Goal: Task Accomplishment & Management: Use online tool/utility

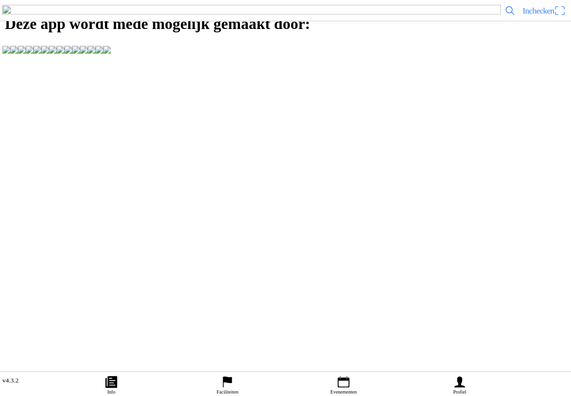
click at [340, 375] on icon "calendar" at bounding box center [343, 382] width 15 height 15
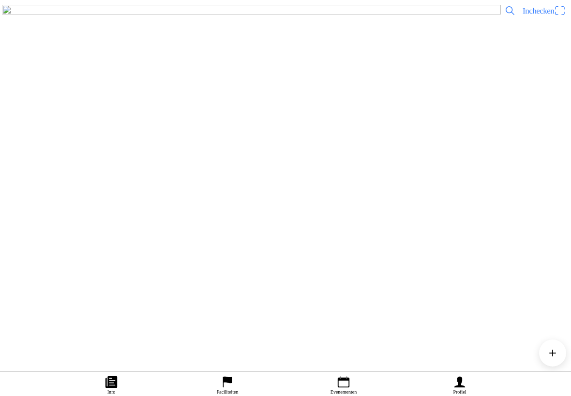
scroll to position [187, 0]
click at [241, 207] on div "[DATE] 13:00 Vrije training zaterdag MC NOP 13:00-17:00 uur MC NOP "de Ruttense…" at bounding box center [305, 187] width 524 height 39
click at [539, 15] on span "Inchecken" at bounding box center [537, 10] width 31 height 9
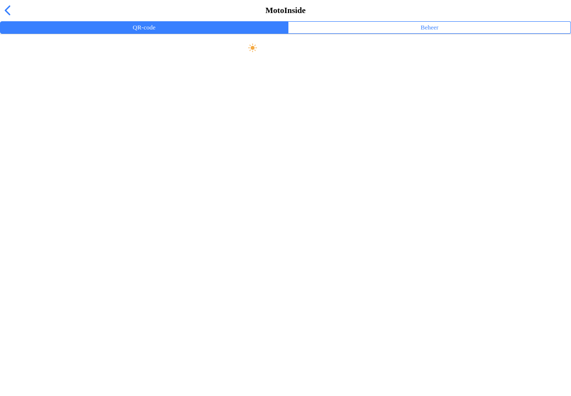
click at [0, 0] on slot "Maak scherm helder" at bounding box center [0, 0] width 0 height 0
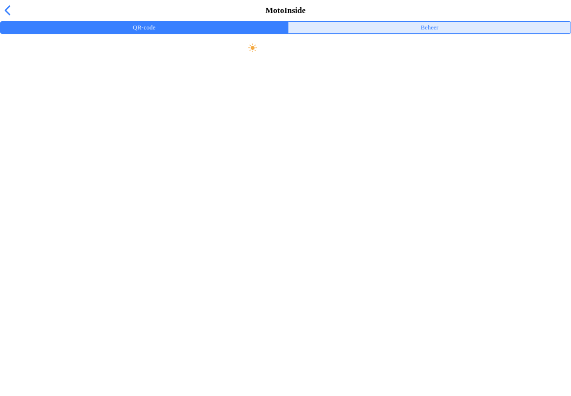
click at [440, 33] on button "Beheer" at bounding box center [429, 28] width 282 height 12
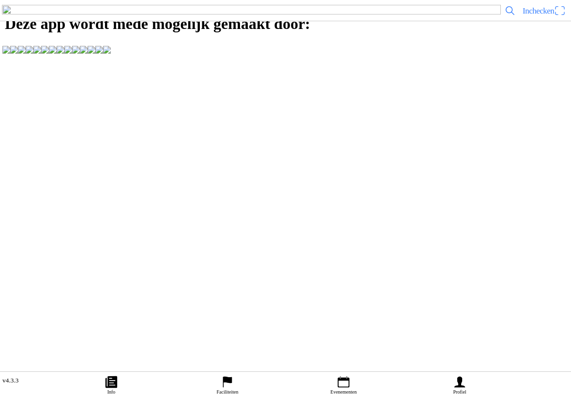
click at [346, 377] on icon "calendar" at bounding box center [344, 382] width 12 height 11
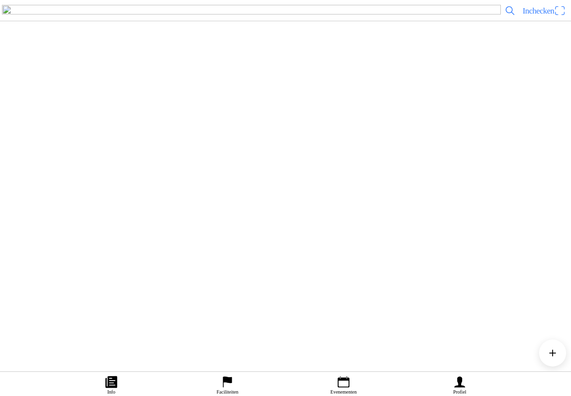
scroll to position [232, 0]
click at [252, 161] on div "[DATE] 13:00 Vrije training zaterdag MC NOP 13:00-17:00 uur MC NOP "de Ruttense…" at bounding box center [305, 141] width 524 height 39
click at [495, 16] on link at bounding box center [251, 11] width 499 height 12
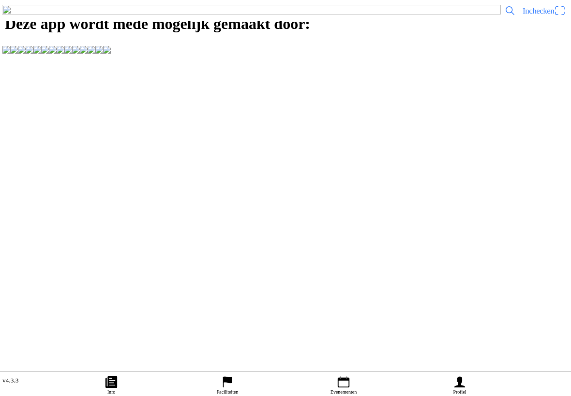
click at [531, 15] on span "Inchecken" at bounding box center [537, 10] width 31 height 9
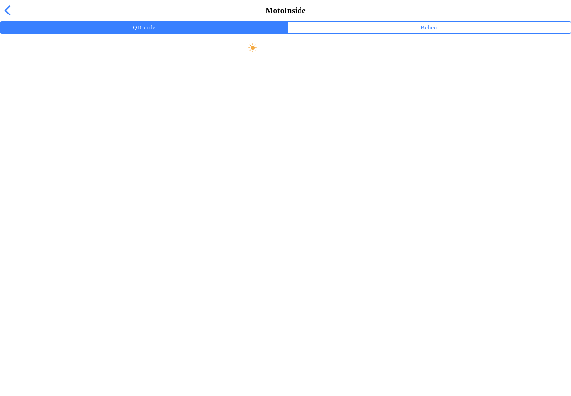
click at [0, 0] on slot "Persoonlijke QR-code" at bounding box center [0, 0] width 0 height 0
click at [327, 59] on span "Maak scherm helder" at bounding box center [285, 48] width 549 height 22
click at [444, 61] on ion-grid "Persoonlijke QR-code Kantinedienst MC NOP" at bounding box center [285, 68] width 571 height 71
click at [430, 33] on ion-label "Beheer" at bounding box center [429, 27] width 18 height 11
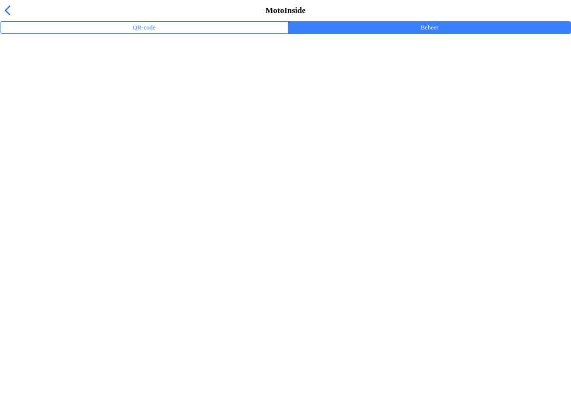
click at [206, 33] on button "QR-code" at bounding box center [143, 28] width 287 height 12
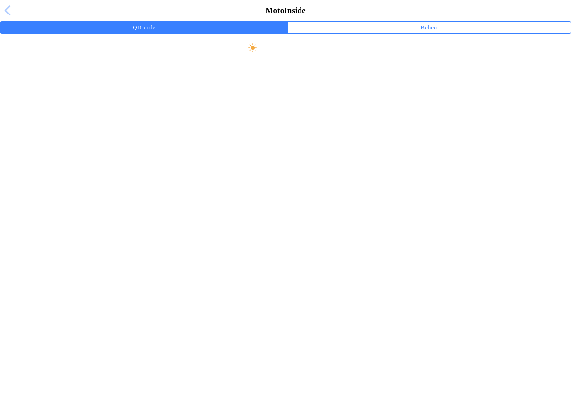
click at [5, 18] on span "button" at bounding box center [7, 10] width 11 height 15
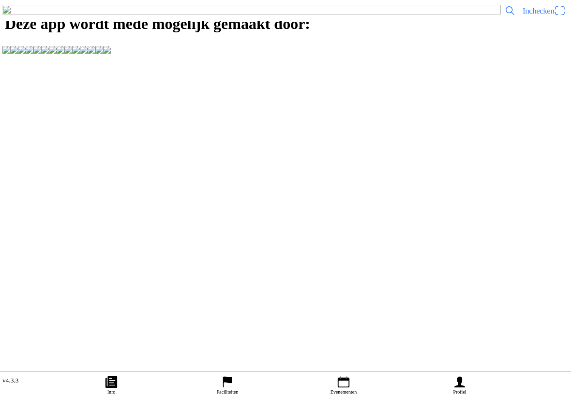
click at [553, 18] on span "Inchecken" at bounding box center [543, 10] width 43 height 15
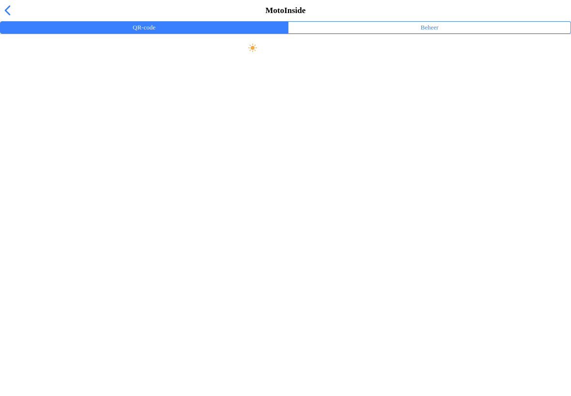
click at [14, 33] on button "QR-code" at bounding box center [143, 28] width 287 height 12
click at [8, 15] on span "button" at bounding box center [7, 10] width 11 height 15
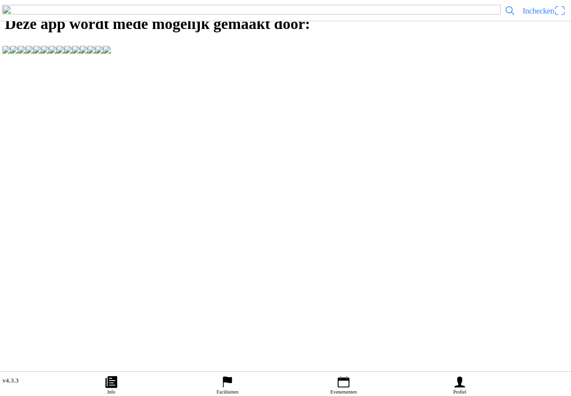
click at [558, 18] on span "Inchecken" at bounding box center [543, 10] width 43 height 15
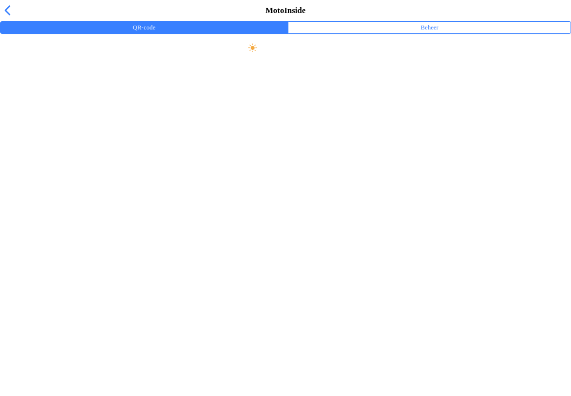
click at [408, 33] on button "Beheer" at bounding box center [429, 28] width 282 height 12
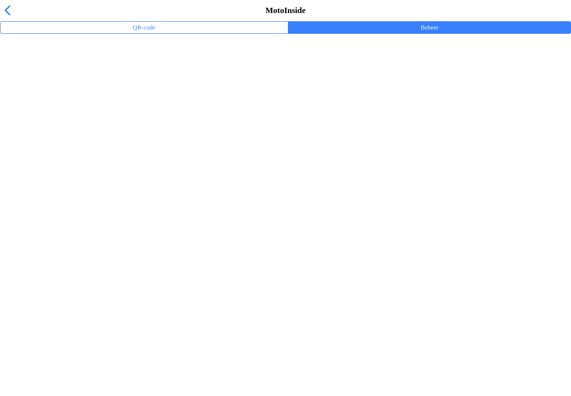
click at [237, 33] on button "QR-code" at bounding box center [143, 28] width 287 height 12
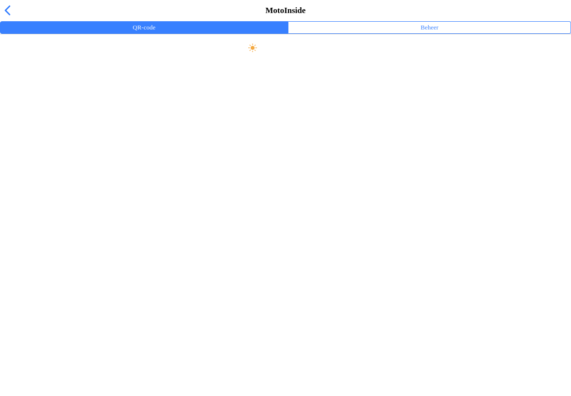
click at [10, 18] on span "button" at bounding box center [7, 10] width 11 height 15
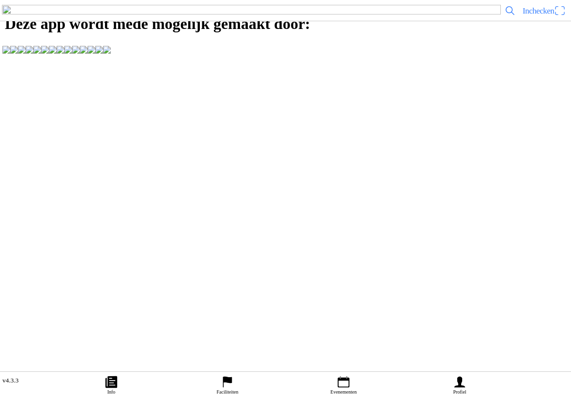
click at [235, 372] on link "Faciliteiten" at bounding box center [227, 384] width 116 height 24
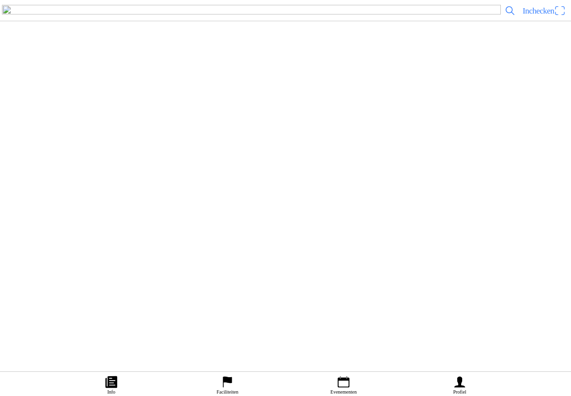
click at [348, 375] on icon "calendar" at bounding box center [343, 382] width 15 height 15
click at [197, 238] on div "[DATE] 13:00 Vrije training zaterdag MC NOP 13:00-17:00 uur MC NOP "de Ruttense…" at bounding box center [305, 218] width 524 height 39
click at [407, 223] on ion-label "Inschrijvingen" at bounding box center [425, 218] width 36 height 11
click at [384, 224] on button "Inschrijvingen" at bounding box center [425, 218] width 290 height 12
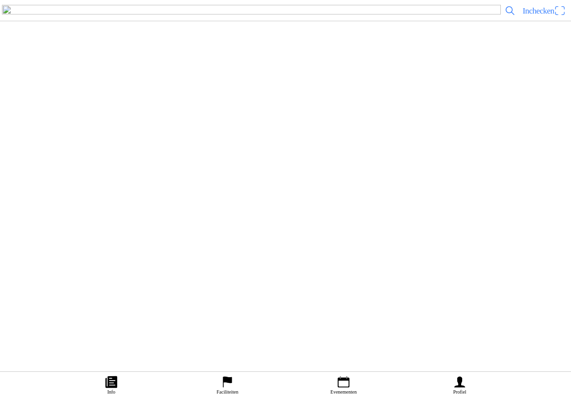
scroll to position [100, 0]
click at [68, 110] on span "button" at bounding box center [63, 103] width 9 height 13
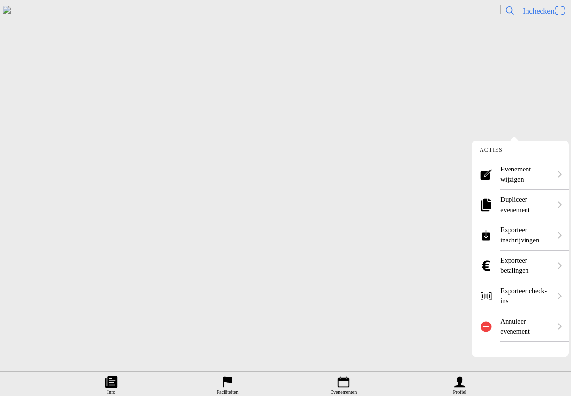
click at [545, 298] on ion-label "Exporteer check-ins" at bounding box center [525, 296] width 51 height 20
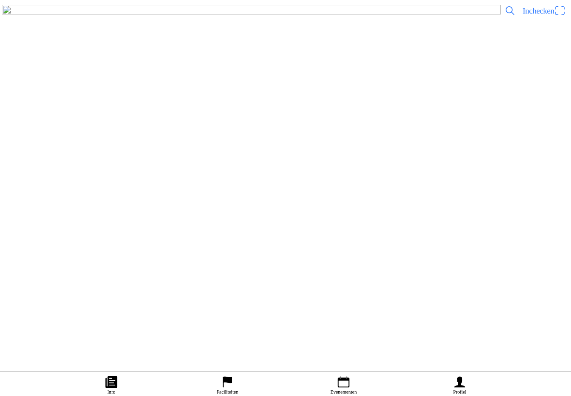
click at [217, 124] on button "Informatie" at bounding box center [139, 119] width 279 height 12
click at [344, 124] on button "Inschrijvingen" at bounding box center [425, 119] width 290 height 12
click at [526, 15] on span "Inchecken" at bounding box center [537, 10] width 31 height 9
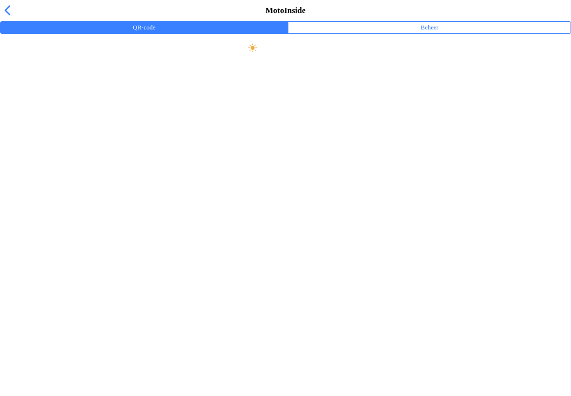
click at [422, 33] on ion-label "Beheer" at bounding box center [429, 27] width 18 height 11
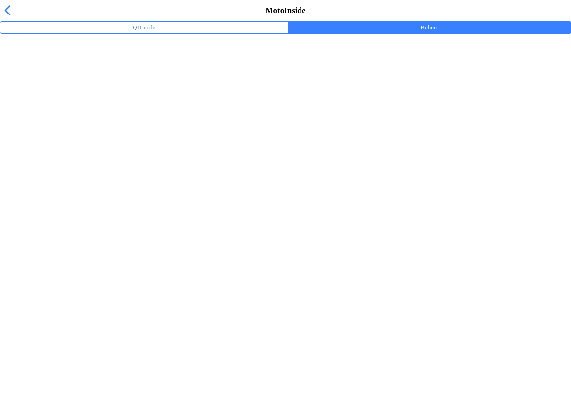
click at [244, 34] on main "Kies het type evenement waar je voor wilt gaan inchecken. Trainingsevenementen" at bounding box center [285, 34] width 571 height 0
click at [434, 53] on ion-list-header "Kies het type evenement waar je voor wilt gaan inchecken." at bounding box center [289, 42] width 578 height 19
click at [438, 33] on ion-label "Beheer" at bounding box center [429, 27] width 18 height 11
click at [433, 34] on ion-segment-button "Beheer" at bounding box center [429, 27] width 282 height 13
click at [168, 53] on ion-list-header "Kies het type evenement waar je voor wilt gaan inchecken." at bounding box center [289, 42] width 578 height 19
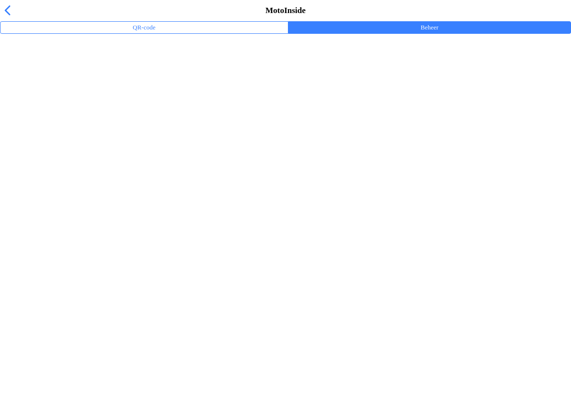
click at [189, 33] on button "QR-code" at bounding box center [143, 28] width 287 height 12
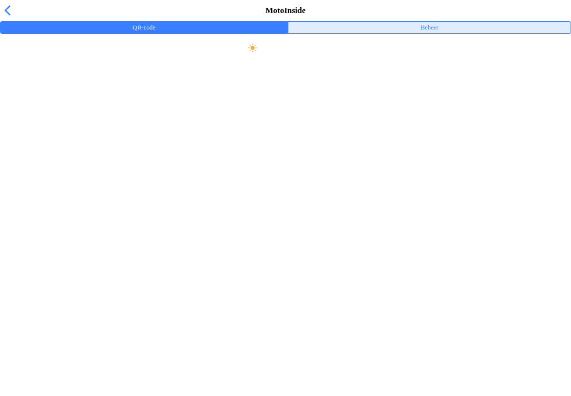
click at [441, 33] on button "Beheer" at bounding box center [429, 28] width 282 height 12
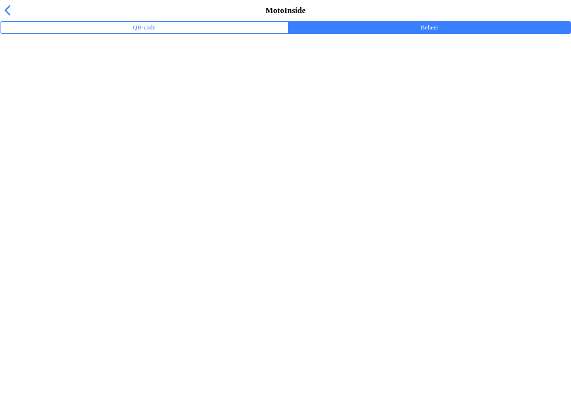
click at [12, 18] on span "button" at bounding box center [7, 10] width 11 height 15
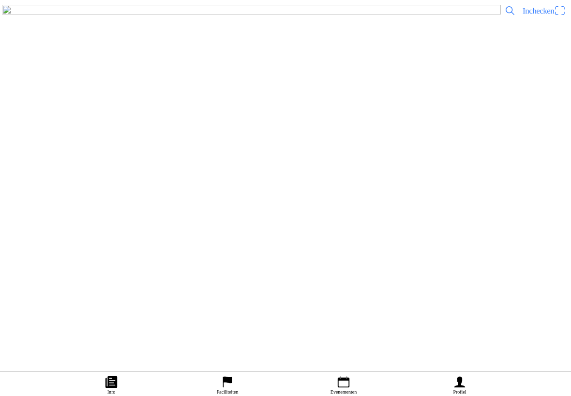
click at [409, 181] on ion-label "Inschrijvingen" at bounding box center [425, 176] width 36 height 11
click at [508, 18] on span "button" at bounding box center [510, 10] width 12 height 15
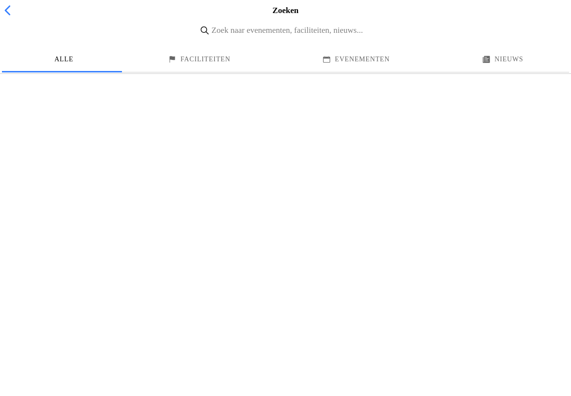
click at [13, 18] on span "button" at bounding box center [7, 10] width 11 height 15
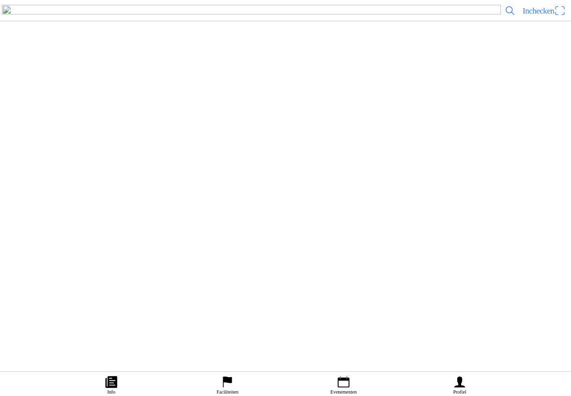
click at [523, 15] on span "Inchecken" at bounding box center [537, 10] width 31 height 9
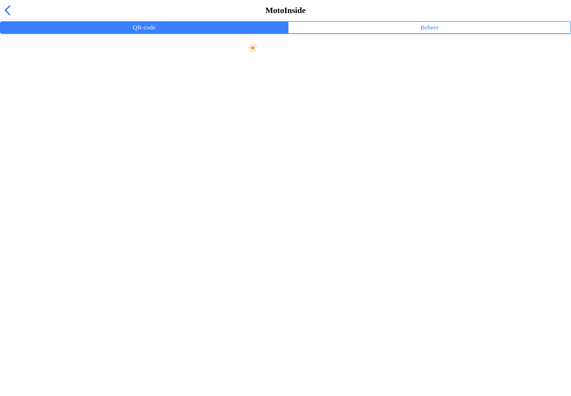
click at [430, 33] on ion-label "Beheer" at bounding box center [429, 27] width 18 height 11
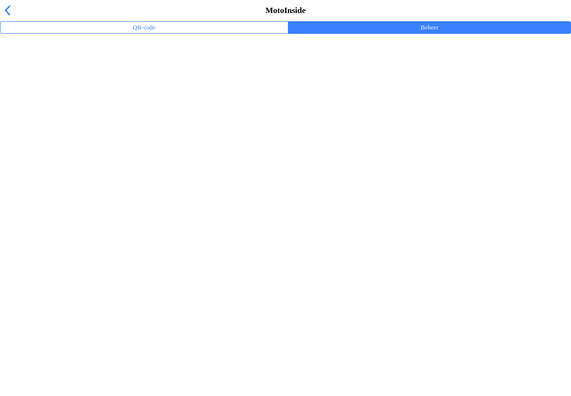
click at [166, 33] on button "QR-code" at bounding box center [143, 28] width 287 height 12
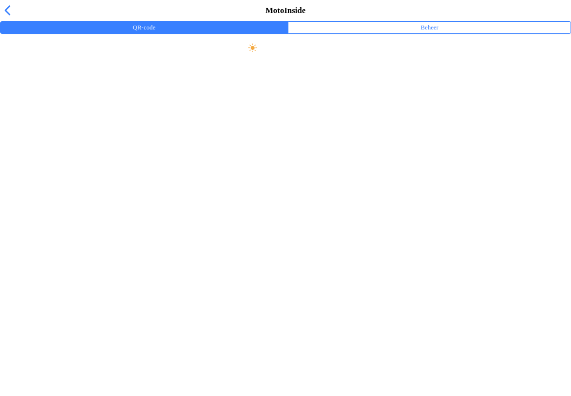
click at [0, 0] on slot "Maak scherm helder" at bounding box center [0, 0] width 0 height 0
click at [219, 59] on span "Maak scherm helder" at bounding box center [285, 48] width 549 height 22
click at [0, 0] on slot "Maak scherm helder" at bounding box center [0, 0] width 0 height 0
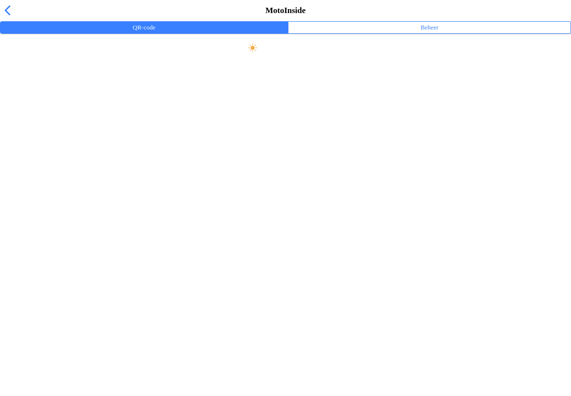
click at [177, 252] on div at bounding box center [285, 239] width 571 height 25
click at [328, 59] on span "Maak scherm helder" at bounding box center [285, 48] width 549 height 22
click at [309, 62] on div "Maak scherm helder" at bounding box center [285, 48] width 571 height 29
click at [313, 59] on span "Maak scherm helder" at bounding box center [285, 48] width 549 height 22
click at [0, 0] on slot "Maak scherm helder" at bounding box center [0, 0] width 0 height 0
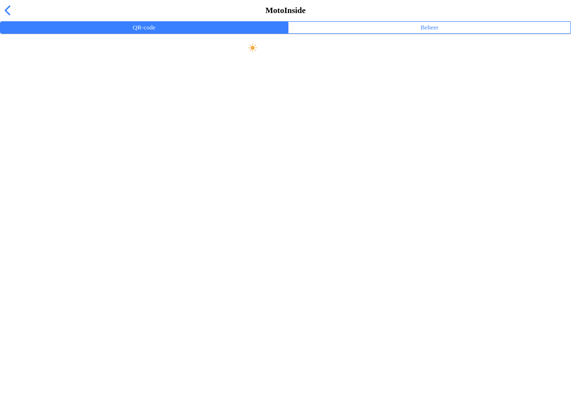
click at [23, 21] on div "MotoInside" at bounding box center [285, 10] width 571 height 21
click at [13, 18] on span "button" at bounding box center [7, 10] width 11 height 15
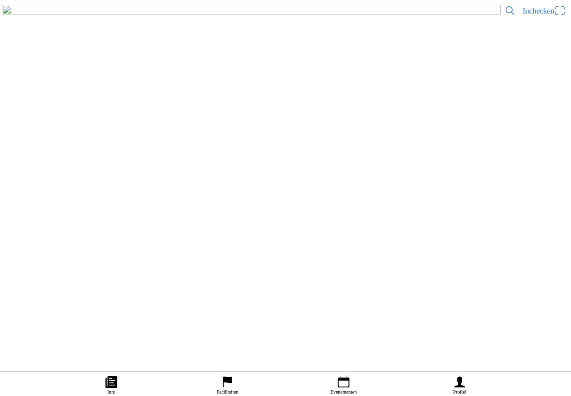
scroll to position [265, 0]
click at [536, 15] on span "Inchecken" at bounding box center [537, 10] width 31 height 9
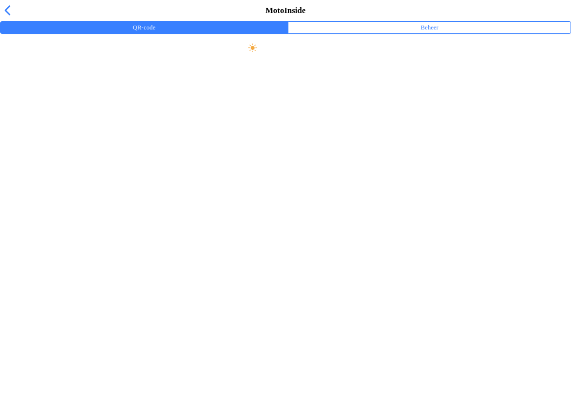
click at [4, 21] on div "MotoInside" at bounding box center [285, 10] width 571 height 21
click at [323, 59] on span "Maak scherm helder" at bounding box center [285, 48] width 549 height 22
click at [438, 33] on button "Beheer" at bounding box center [429, 28] width 282 height 12
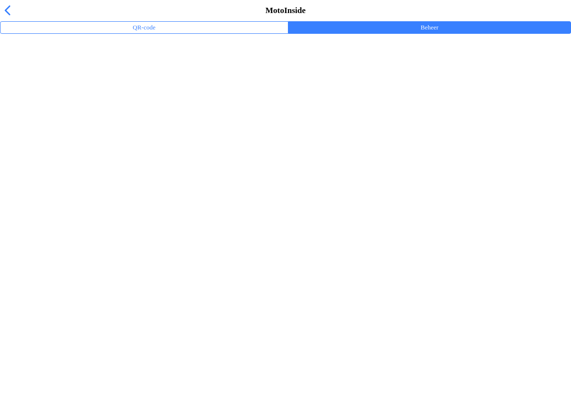
click at [420, 33] on ion-label "Beheer" at bounding box center [429, 27] width 18 height 11
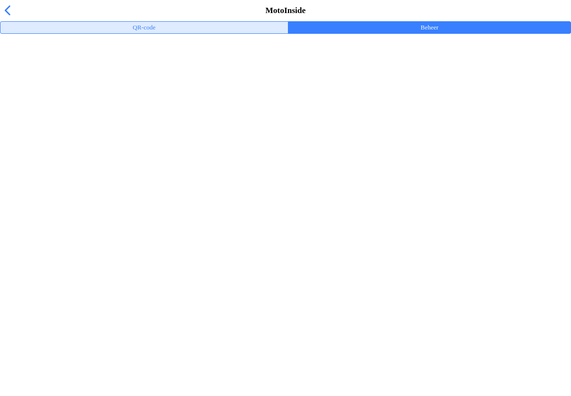
click at [158, 33] on button "QR-code" at bounding box center [143, 28] width 287 height 12
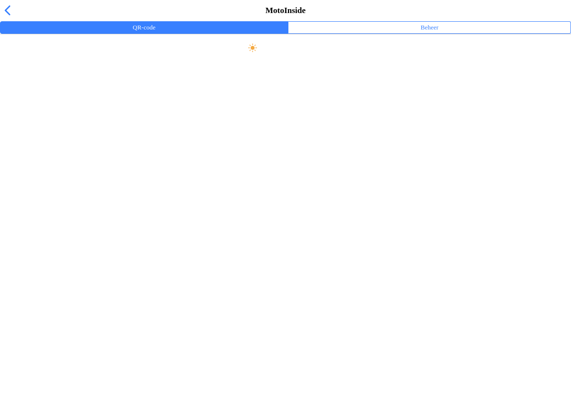
click at [4, 18] on span "button" at bounding box center [7, 10] width 11 height 15
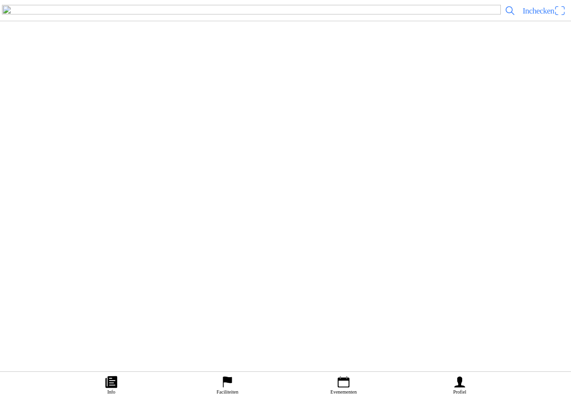
click at [566, 18] on button "Inchecken" at bounding box center [544, 10] width 48 height 15
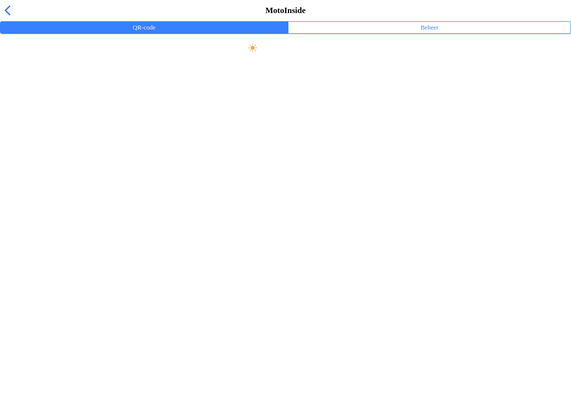
click at [450, 33] on button "Beheer" at bounding box center [429, 28] width 282 height 12
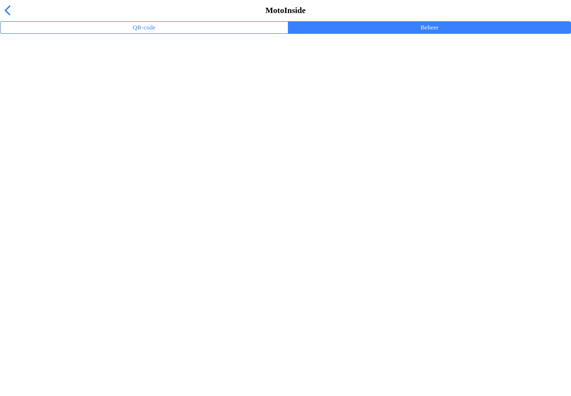
click at [68, 68] on ion-label "Trainingsevenementen" at bounding box center [285, 64] width 555 height 10
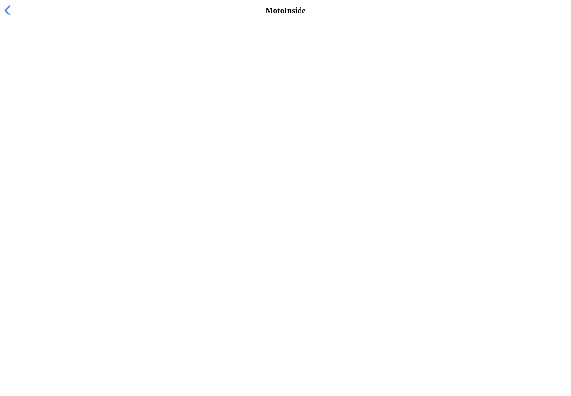
click at [47, 93] on span "[DATE] 13:00" at bounding box center [31, 88] width 47 height 9
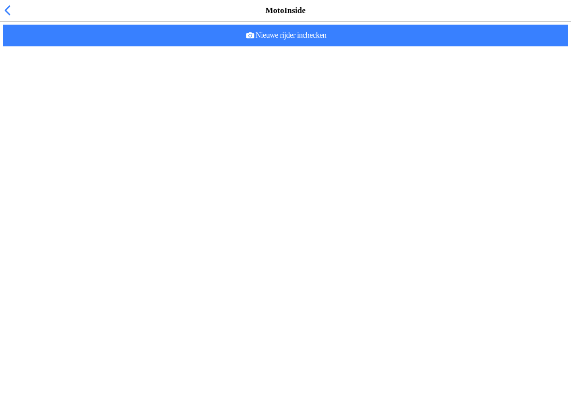
click at [0, 0] on slot "Nieuwe rijder inchecken" at bounding box center [0, 0] width 0 height 0
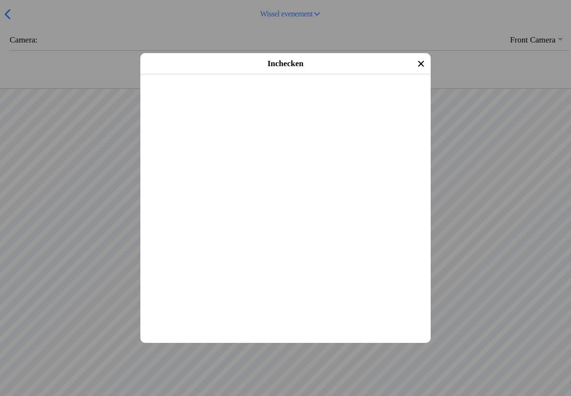
click at [0, 0] on slot "Inchecken" at bounding box center [0, 0] width 0 height 0
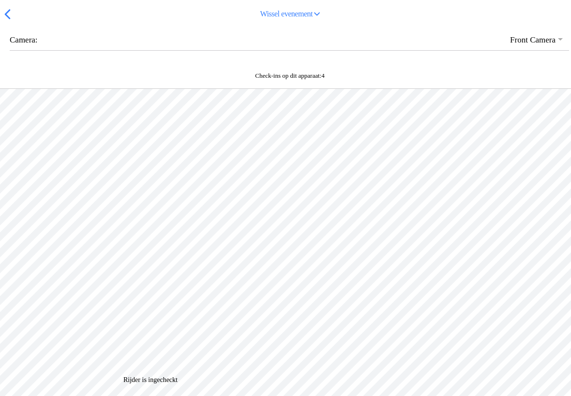
click at [299, 332] on ion-backdrop at bounding box center [285, 198] width 571 height 396
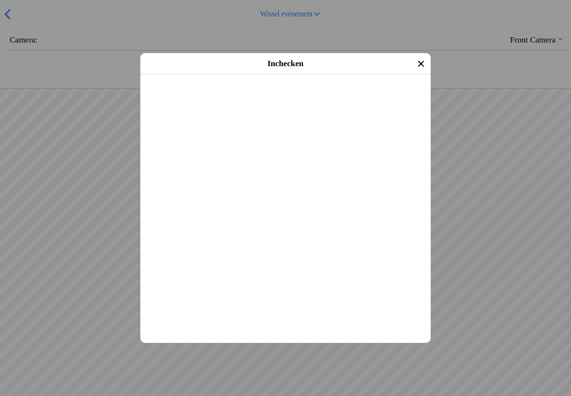
click at [301, 98] on span "Inchecken" at bounding box center [285, 87] width 273 height 22
click at [309, 98] on span "Inchecken" at bounding box center [285, 87] width 273 height 22
click at [0, 0] on slot "Inchecken" at bounding box center [0, 0] width 0 height 0
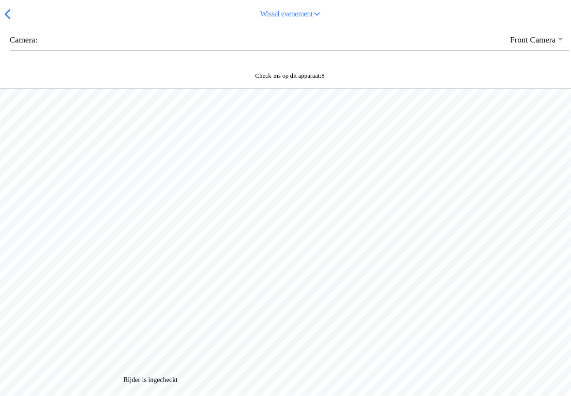
click at [258, 377] on div "Rijder is ingecheckt" at bounding box center [285, 381] width 324 height 8
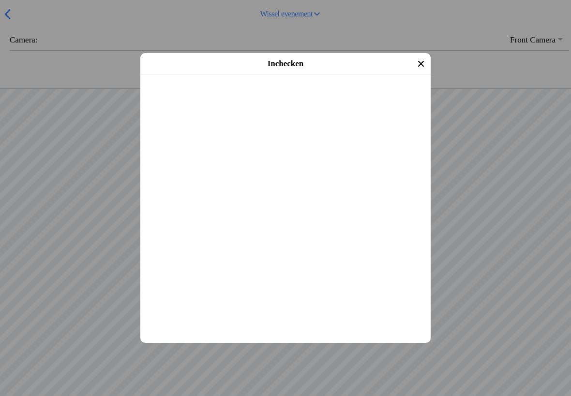
click at [305, 98] on span "Inchecken" at bounding box center [285, 87] width 273 height 22
click at [0, 0] on slot "Gebruiker heeft betaald" at bounding box center [0, 0] width 0 height 0
click at [0, 0] on slot "Inchecken" at bounding box center [0, 0] width 0 height 0
click at [316, 98] on span "Inchecken" at bounding box center [285, 87] width 273 height 22
click at [0, 0] on slot "Inchecken" at bounding box center [0, 0] width 0 height 0
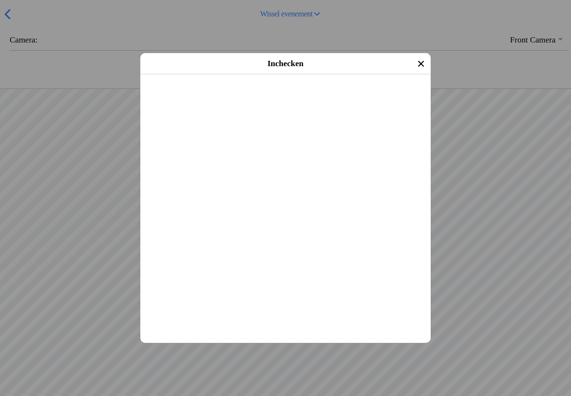
click at [0, 0] on slot "Inchecken" at bounding box center [0, 0] width 0 height 0
click at [302, 98] on span "Inchecken" at bounding box center [285, 87] width 273 height 22
click at [305, 98] on span "Inchecken" at bounding box center [285, 87] width 273 height 22
click at [0, 0] on slot "Inchecken" at bounding box center [0, 0] width 0 height 0
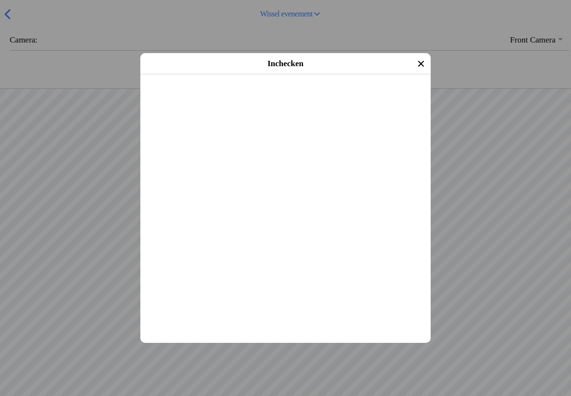
click at [0, 0] on slot "Inchecken" at bounding box center [0, 0] width 0 height 0
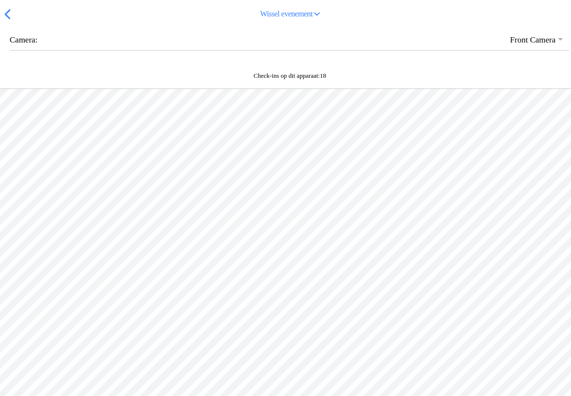
click at [292, 384] on div at bounding box center [285, 287] width 571 height 396
click at [302, 96] on div at bounding box center [285, 287] width 571 height 396
click at [275, 99] on div at bounding box center [285, 287] width 571 height 396
click at [523, 50] on button "button" at bounding box center [289, 39] width 559 height 21
click at [343, 312] on div at bounding box center [285, 287] width 571 height 396
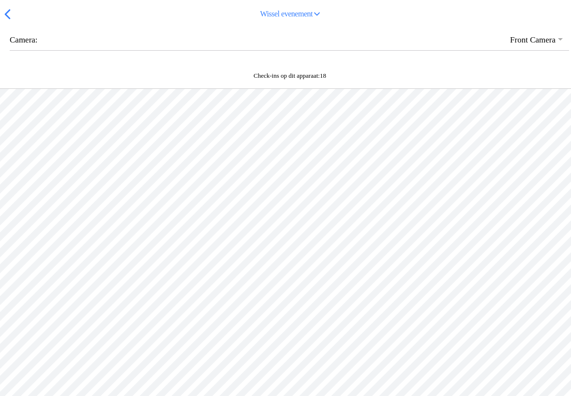
click at [4, 22] on span "button" at bounding box center [7, 14] width 11 height 15
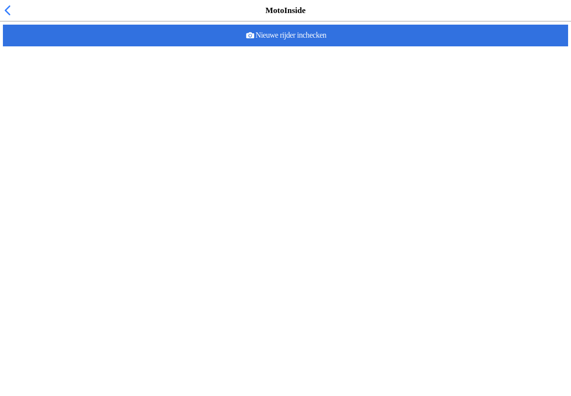
click at [0, 0] on slot "Nieuwe rijder inchecken" at bounding box center [0, 0] width 0 height 0
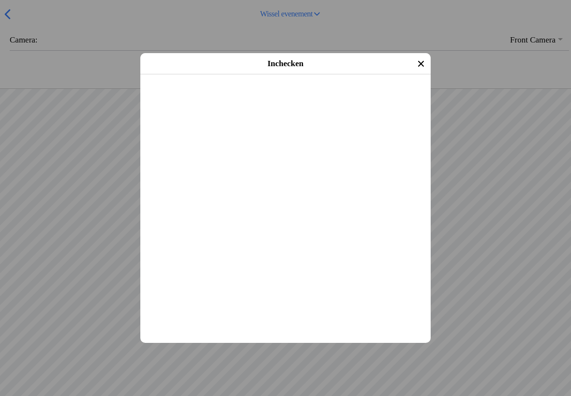
click at [0, 0] on slot "Inchecken" at bounding box center [0, 0] width 0 height 0
click at [302, 98] on span "Inchecken" at bounding box center [285, 87] width 273 height 22
click at [0, 0] on slot "Inchecken" at bounding box center [0, 0] width 0 height 0
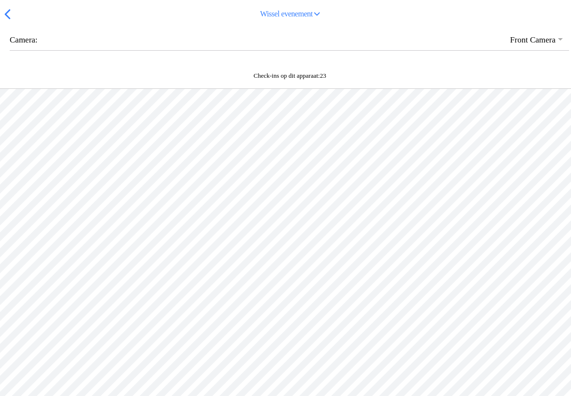
click at [320, 344] on ion-backdrop at bounding box center [285, 198] width 571 height 396
click at [307, 296] on div at bounding box center [285, 287] width 571 height 396
click at [455, 317] on div at bounding box center [285, 287] width 571 height 396
click at [470, 283] on div at bounding box center [285, 287] width 571 height 396
click at [505, 246] on div at bounding box center [285, 287] width 571 height 396
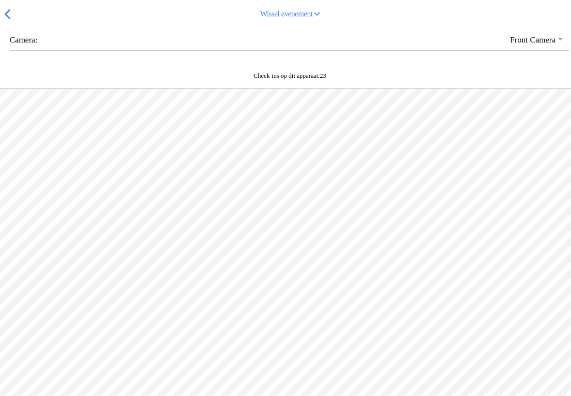
click at [18, 44] on button "button" at bounding box center [289, 39] width 559 height 21
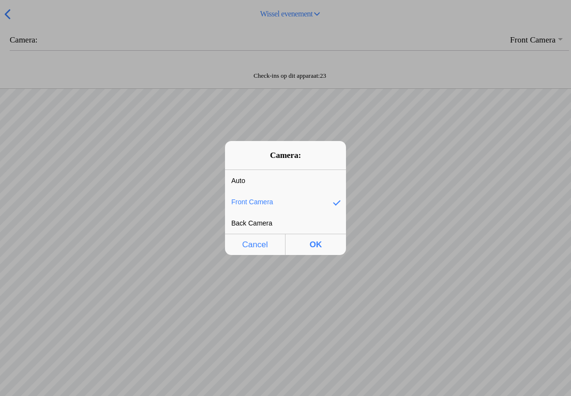
click at [317, 253] on span "OK" at bounding box center [315, 245] width 55 height 20
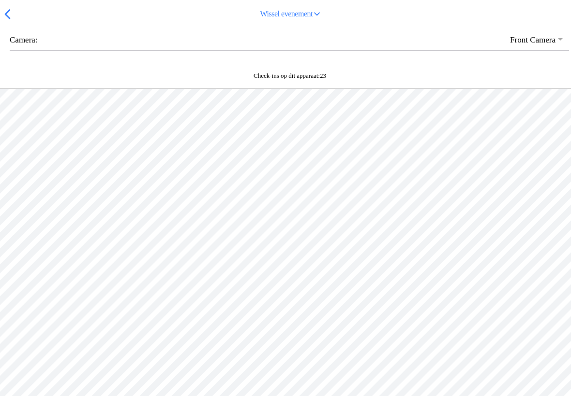
click at [14, 25] on button "Wissel evenement" at bounding box center [291, 14] width 554 height 22
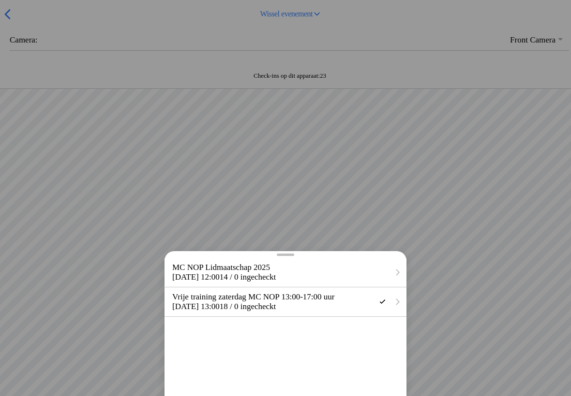
click at [63, 89] on div at bounding box center [285, 198] width 571 height 396
click at [73, 95] on div at bounding box center [285, 198] width 571 height 396
click at [413, 166] on div at bounding box center [285, 198] width 571 height 396
click at [427, 172] on div at bounding box center [285, 198] width 571 height 396
click at [415, 192] on div at bounding box center [285, 198] width 571 height 396
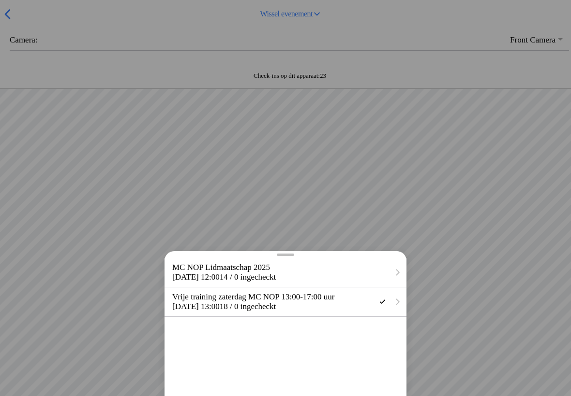
click at [407, 204] on div at bounding box center [285, 198] width 571 height 396
click at [276, 311] on span "18 / 0 ingecheckt" at bounding box center [248, 306] width 57 height 9
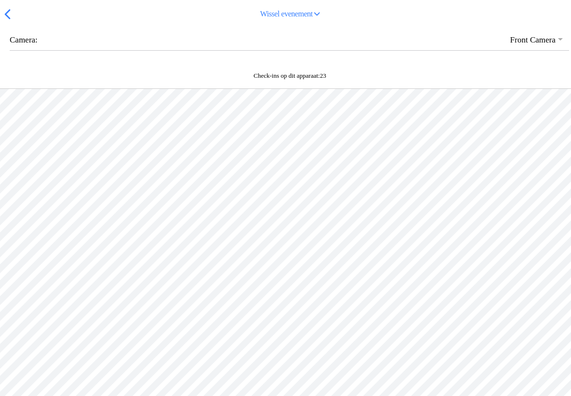
click at [10, 22] on span "button" at bounding box center [7, 14] width 11 height 15
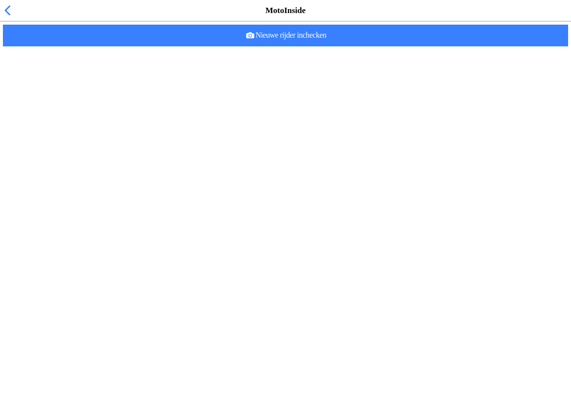
click at [375, 46] on span "Nieuwe rijder inchecken" at bounding box center [285, 36] width 549 height 22
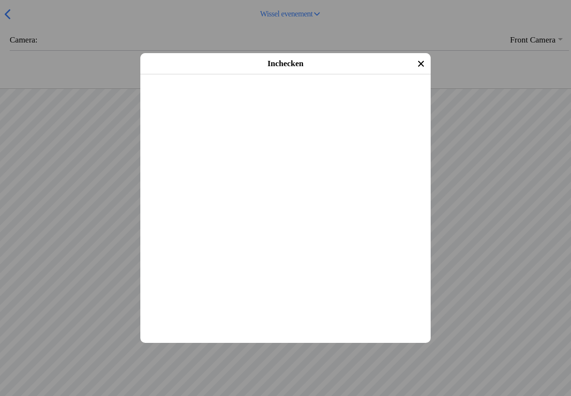
click at [349, 98] on span "Inchecken" at bounding box center [285, 87] width 273 height 22
click at [307, 98] on span "Inchecken" at bounding box center [285, 87] width 273 height 22
click at [324, 98] on span "Inchecken" at bounding box center [285, 87] width 273 height 22
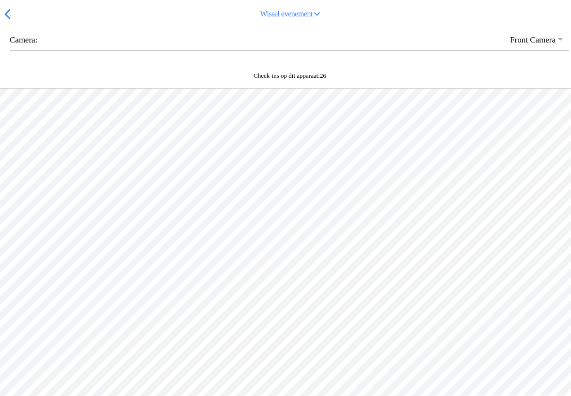
click at [14, 25] on button "Wissel evenement" at bounding box center [291, 14] width 554 height 22
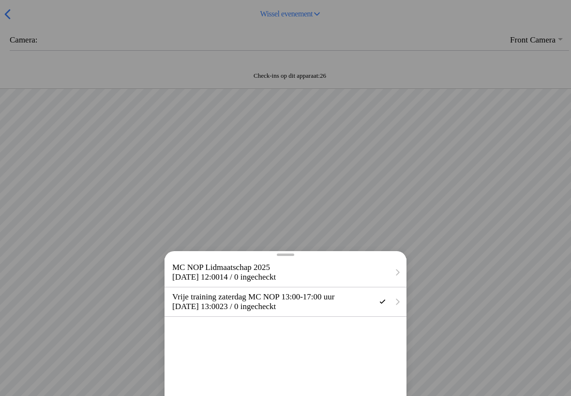
click at [328, 162] on div at bounding box center [285, 198] width 571 height 396
click at [18, 25] on div at bounding box center [285, 198] width 571 height 396
click at [24, 32] on div at bounding box center [285, 198] width 571 height 396
click at [190, 167] on div at bounding box center [285, 198] width 571 height 396
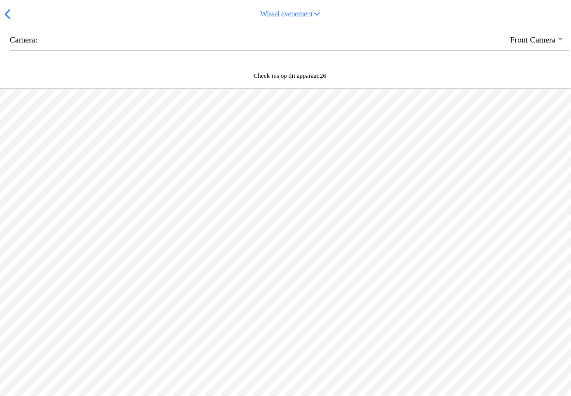
click at [18, 25] on button "Wissel evenement" at bounding box center [291, 14] width 554 height 22
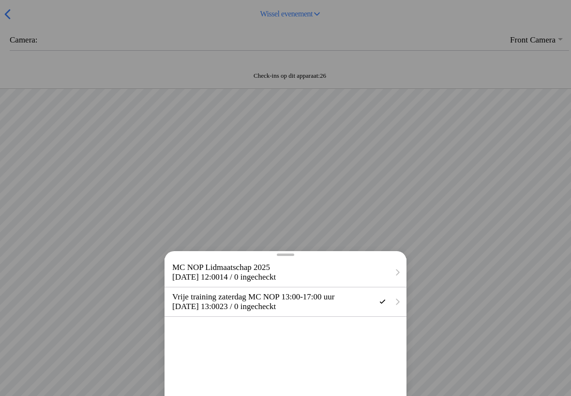
click at [234, 238] on div at bounding box center [285, 198] width 571 height 396
click at [20, 39] on div at bounding box center [285, 198] width 571 height 396
click at [28, 26] on div at bounding box center [285, 198] width 571 height 396
click at [391, 187] on div at bounding box center [285, 198] width 571 height 396
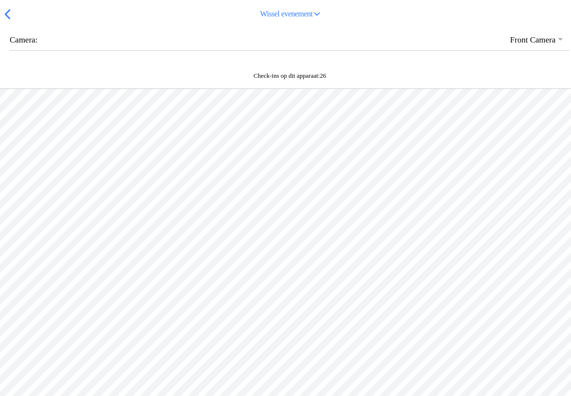
click at [5, 22] on span "button" at bounding box center [7, 14] width 11 height 15
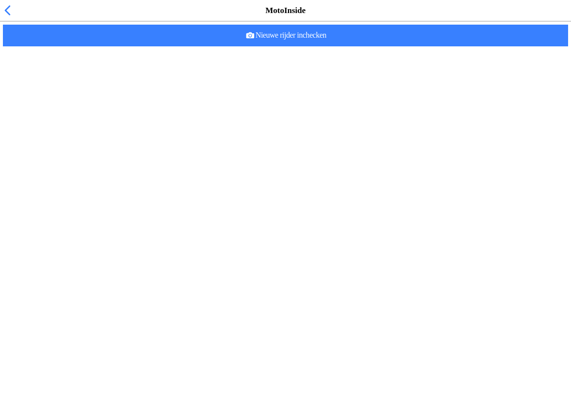
click at [328, 46] on span "Nieuwe rijder inchecken" at bounding box center [285, 36] width 549 height 22
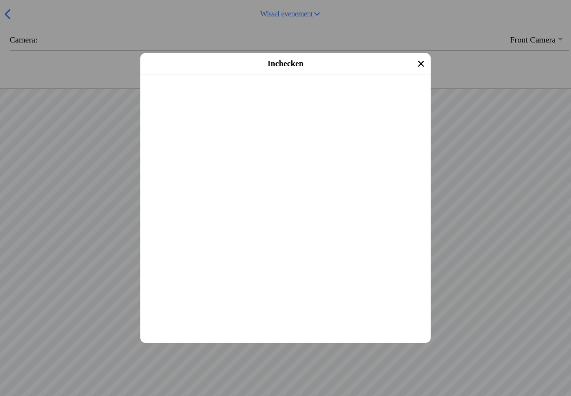
click at [312, 98] on span "Inchecken" at bounding box center [285, 87] width 273 height 22
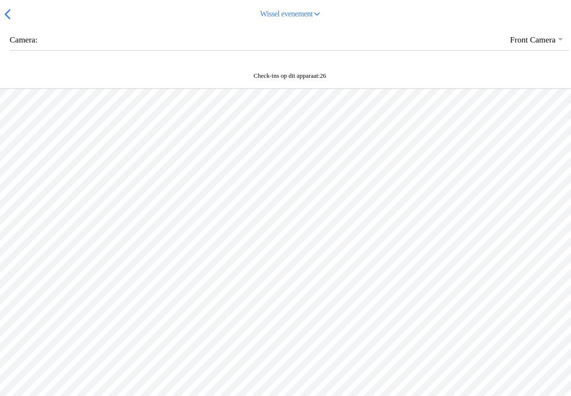
click at [317, 340] on ion-backdrop at bounding box center [285, 198] width 571 height 396
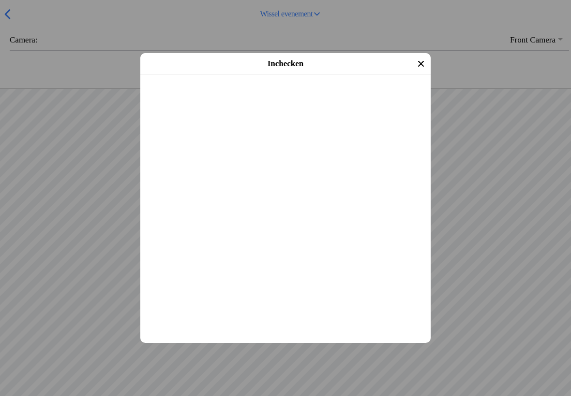
click at [291, 98] on ion-footer "Inchecken" at bounding box center [285, 87] width 290 height 22
click at [315, 98] on span "Inchecken" at bounding box center [285, 87] width 273 height 22
click at [296, 98] on span "Inchecken" at bounding box center [285, 87] width 273 height 22
click at [315, 98] on span "Inchecken" at bounding box center [285, 87] width 273 height 22
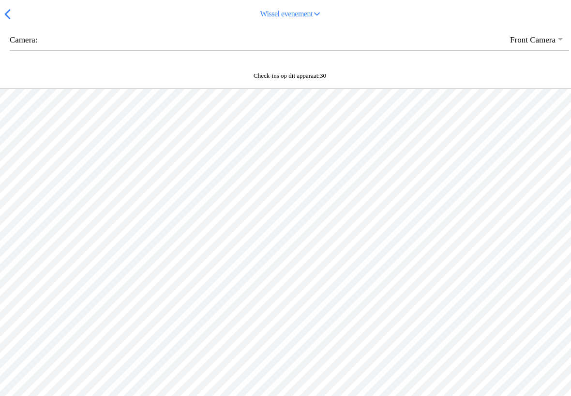
click at [299, 343] on ion-backdrop at bounding box center [285, 198] width 571 height 396
click at [320, 79] on span "30" at bounding box center [323, 75] width 6 height 7
click at [320, 25] on span "Wissel evenement" at bounding box center [290, 14] width 539 height 22
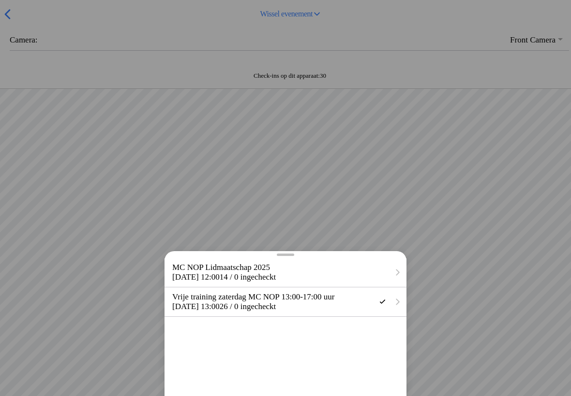
click at [443, 190] on div at bounding box center [285, 198] width 571 height 396
click at [220, 311] on span "[DATE] 13:00" at bounding box center [195, 306] width 47 height 9
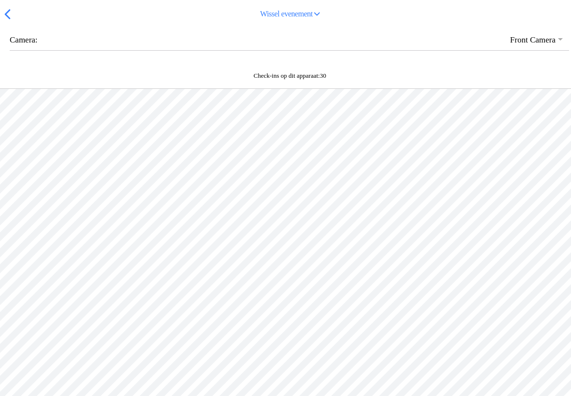
click at [379, 159] on div at bounding box center [285, 287] width 571 height 396
click at [503, 251] on div at bounding box center [285, 287] width 571 height 396
click at [295, 89] on div "Check-ins op dit apparaat: 30" at bounding box center [285, 78] width 571 height 21
click at [7, 22] on span "button" at bounding box center [7, 14] width 11 height 15
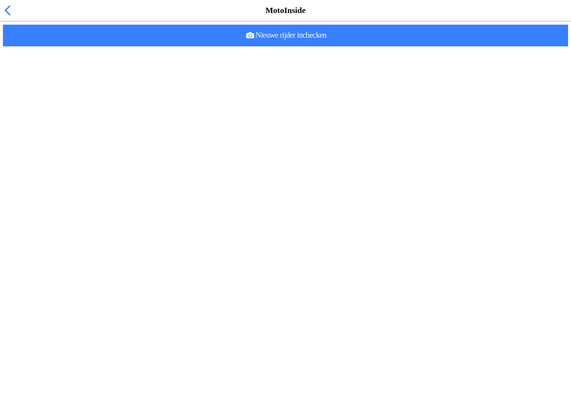
click at [333, 46] on span "Nieuwe rijder inchecken" at bounding box center [285, 36] width 549 height 22
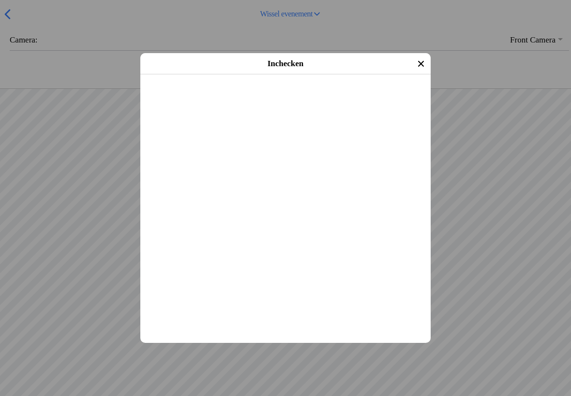
click at [0, 0] on slot "Inchecken" at bounding box center [0, 0] width 0 height 0
click at [301, 98] on span "Inchecken" at bounding box center [285, 87] width 273 height 22
click at [0, 0] on slot "Inchecken" at bounding box center [0, 0] width 0 height 0
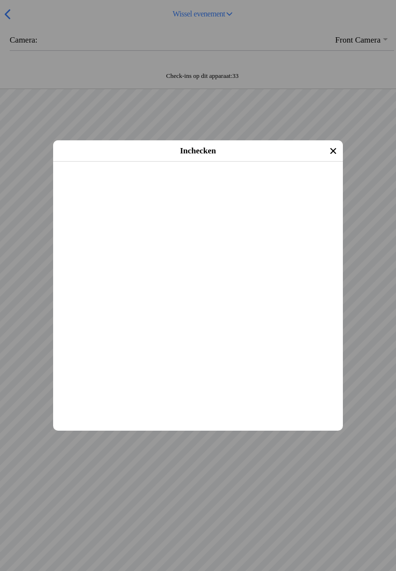
click at [335, 146] on icon "close" at bounding box center [333, 150] width 15 height 15
click at [265, 185] on span "Inchecken" at bounding box center [198, 174] width 273 height 22
click at [263, 185] on span "Inchecken" at bounding box center [198, 174] width 273 height 22
